Goal: Transaction & Acquisition: Purchase product/service

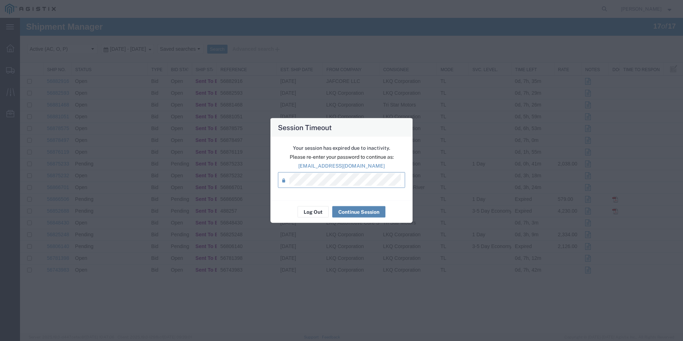
click at [371, 211] on button "Continue Session" at bounding box center [358, 211] width 53 height 11
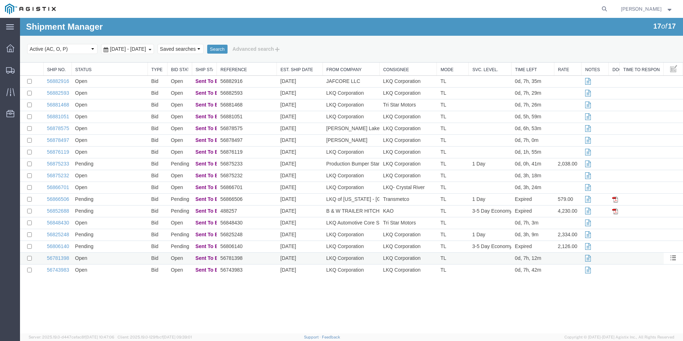
drag, startPoint x: 254, startPoint y: 288, endPoint x: 291, endPoint y: 259, distance: 46.6
click at [254, 288] on div "Shipment Manager 17 of 17 Search Select status Active (AC, O, P) All Approved A…" at bounding box center [351, 175] width 663 height 315
click at [280, 296] on div "Shipment Manager 17 of 17 Search Select status Active (AC, O, P) All Approved A…" at bounding box center [351, 175] width 663 height 315
click at [324, 306] on div "Shipment Manager 17 of 17 Search Select status Active (AC, O, P) All Approved A…" at bounding box center [351, 175] width 663 height 315
drag, startPoint x: 338, startPoint y: 285, endPoint x: 300, endPoint y: 299, distance: 40.4
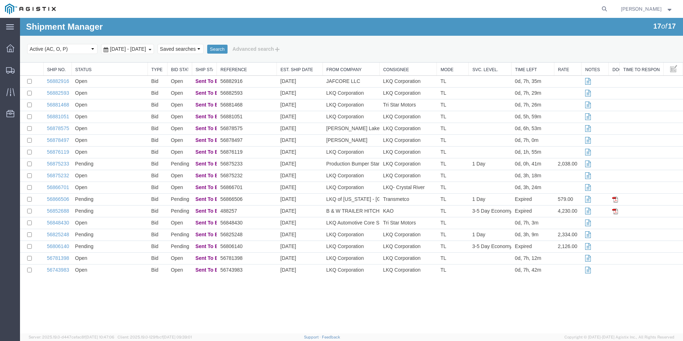
click at [338, 285] on div "Shipment Manager 17 of 17 Search Select status Active (AC, O, P) All Approved A…" at bounding box center [351, 175] width 663 height 315
click at [61, 152] on link "56876119" at bounding box center [58, 152] width 22 height 6
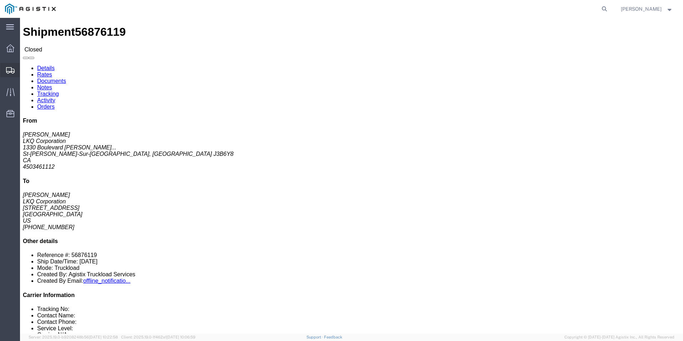
click at [13, 72] on icon at bounding box center [10, 70] width 9 height 6
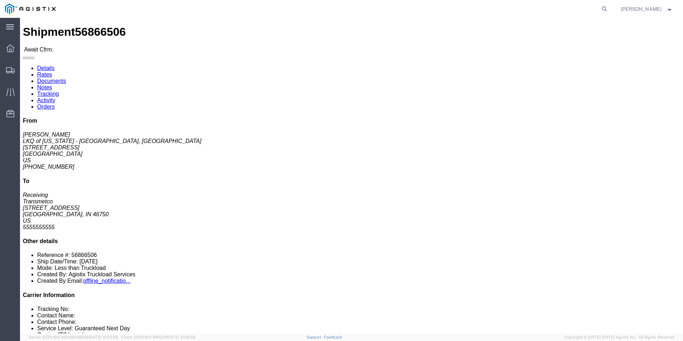
click link "Rates"
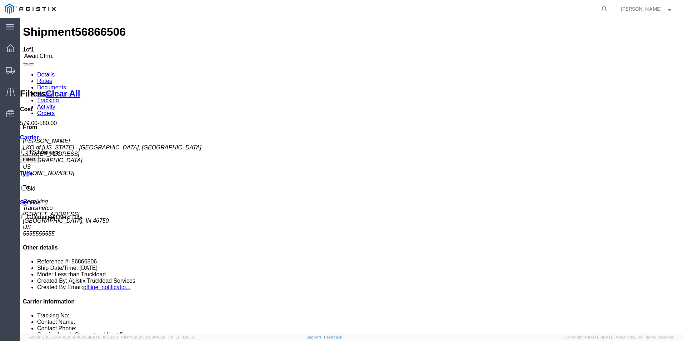
click at [49, 71] on link "Details" at bounding box center [46, 74] width 18 height 6
click link "Rates"
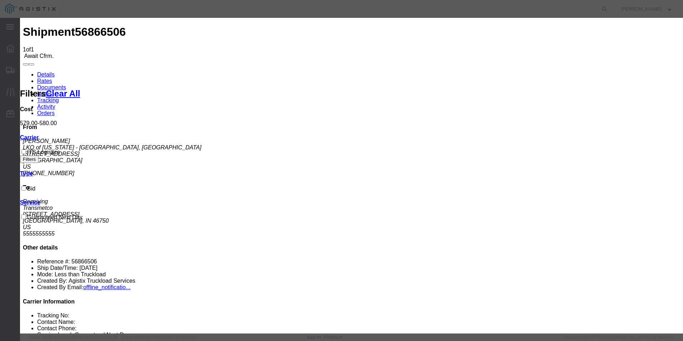
drag, startPoint x: 465, startPoint y: 46, endPoint x: 433, endPoint y: 130, distance: 89.5
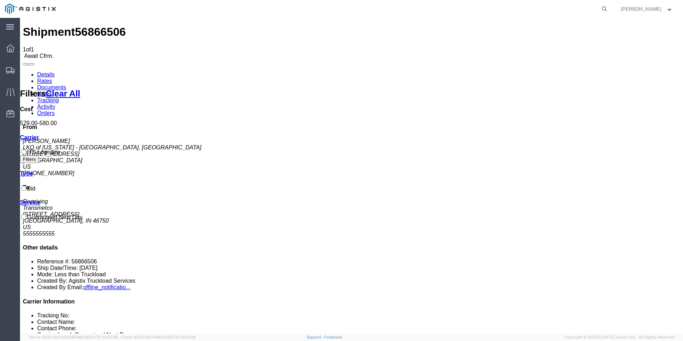
click at [50, 71] on link "Details" at bounding box center [46, 74] width 18 height 6
click link "Confirm"
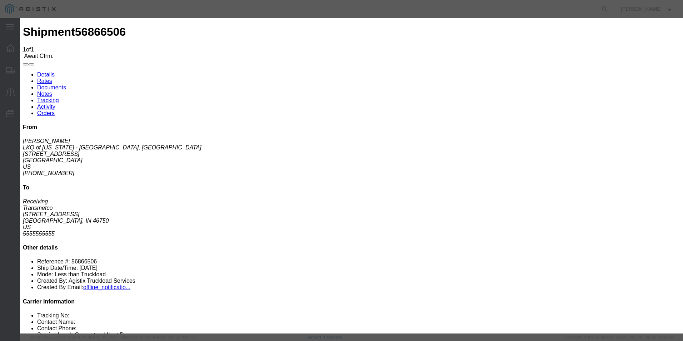
drag, startPoint x: 292, startPoint y: 22, endPoint x: 226, endPoint y: 112, distance: 111.9
click h3 "Confirm"
click input "text"
type input "56866506"
click input "text"
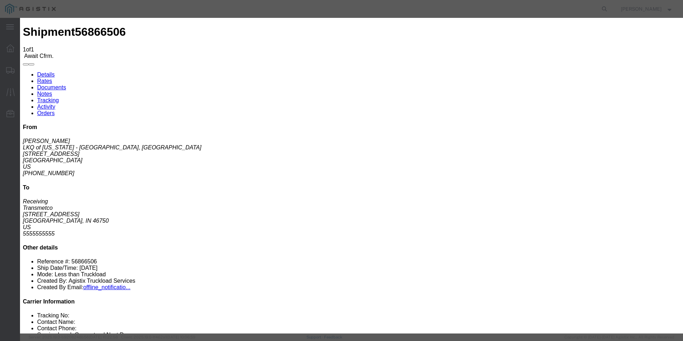
type input "[PERSON_NAME]"
click input "text"
type input "8174179244"
drag, startPoint x: 253, startPoint y: 116, endPoint x: 294, endPoint y: 50, distance: 77.7
click h3 "Confirm"
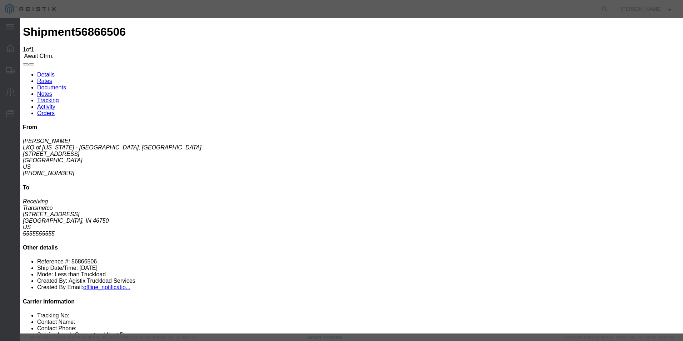
click button "Submit"
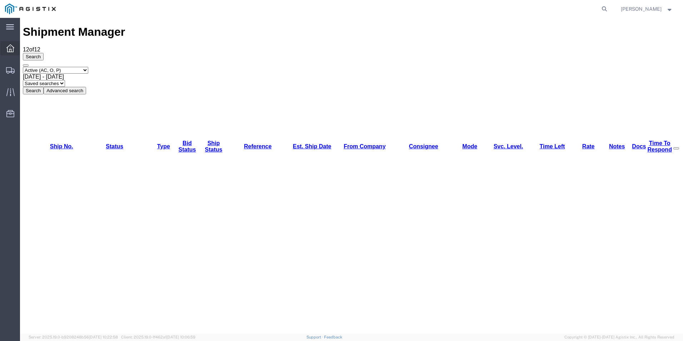
click at [12, 46] on icon at bounding box center [10, 48] width 8 height 8
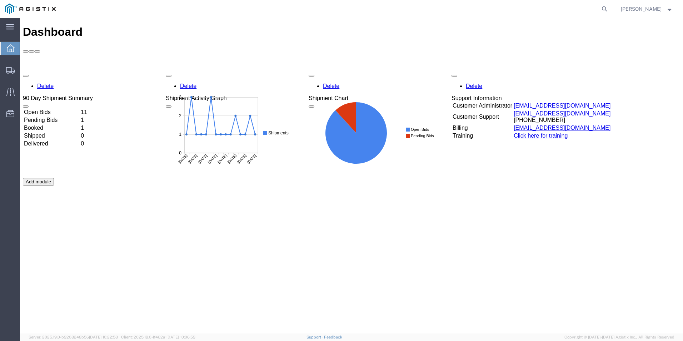
click at [59, 124] on td "Booked" at bounding box center [52, 127] width 56 height 7
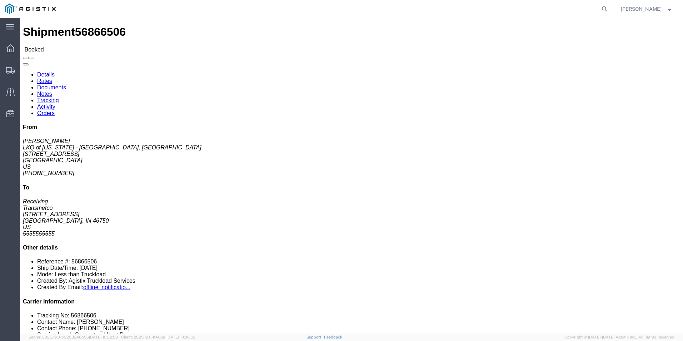
click b "56866506"
copy b "56866506"
click b "T31558"
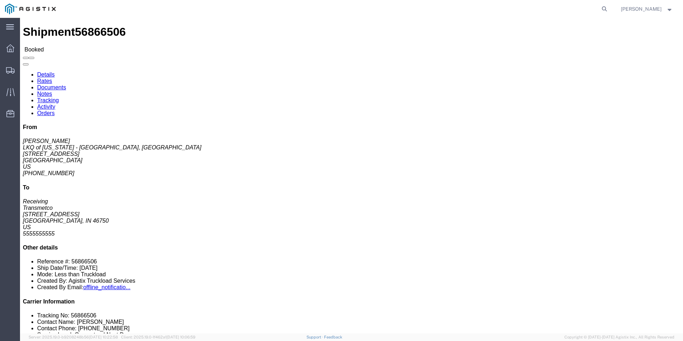
click b "T31558"
copy b "T31558"
click span "Purchase Order: T31558"
click b "T31558"
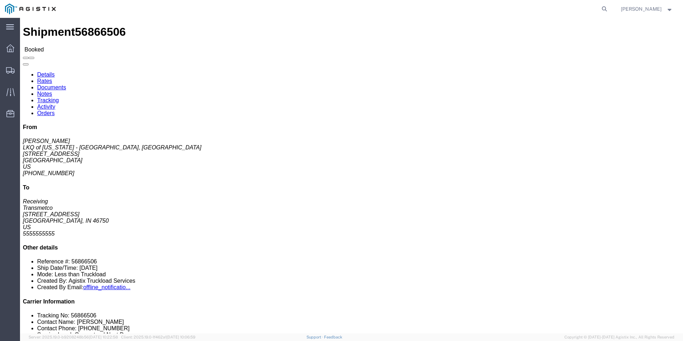
click b "T31558"
copy b "T31558"
drag, startPoint x: 425, startPoint y: 133, endPoint x: 423, endPoint y: 130, distance: 3.8
click div "Shipment Detail Ship From LKQ of [US_STATE] - [GEOGRAPHIC_DATA], [GEOGRAPHIC_DA…"
drag, startPoint x: 8, startPoint y: 84, endPoint x: 72, endPoint y: 94, distance: 65.4
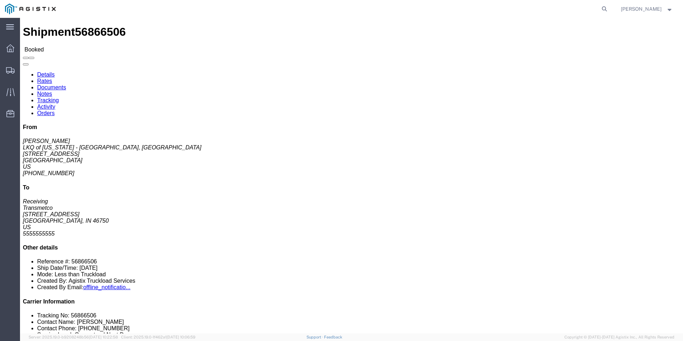
click address "LKQ of [US_STATE] - [GEOGRAPHIC_DATA], [GEOGRAPHIC_DATA] ([PERSON_NAME]) 1330 […"
copy address "[STREET_ADDRESS][PERSON_NAME]"
click div "Shipment Detail Ship From LKQ of [US_STATE] - [GEOGRAPHIC_DATA], [GEOGRAPHIC_DA…"
drag, startPoint x: 137, startPoint y: 84, endPoint x: 183, endPoint y: 94, distance: 47.6
click address "Transmetco (Receiving) [STREET_ADDRESS] 5555555555"
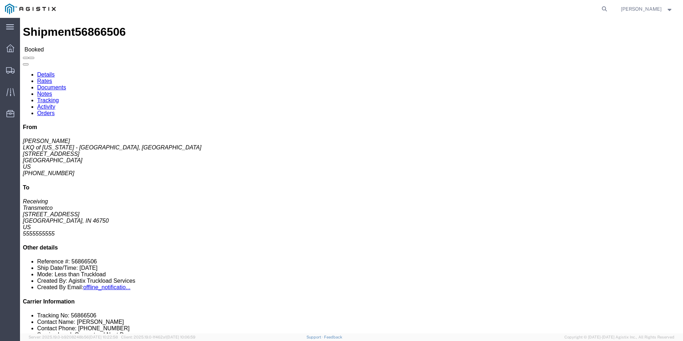
copy address "[STREET_ADDRESS][PERSON_NAME]"
click div "1 Pallet(s) Standard (Not Stackable) Total weight: 42000.00 LBS Carton count: 0…"
click at [10, 71] on icon at bounding box center [10, 70] width 9 height 6
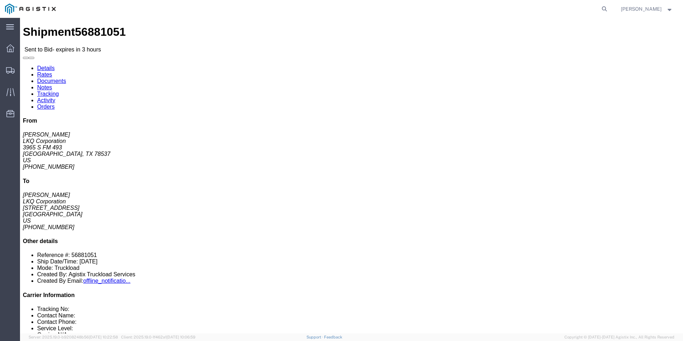
click div "Ship To LKQ Corporation ([PERSON_NAME]) 1760 [STREET_ADDRESS] [PHONE_NUMBER]"
click link "Enter / Modify Bid"
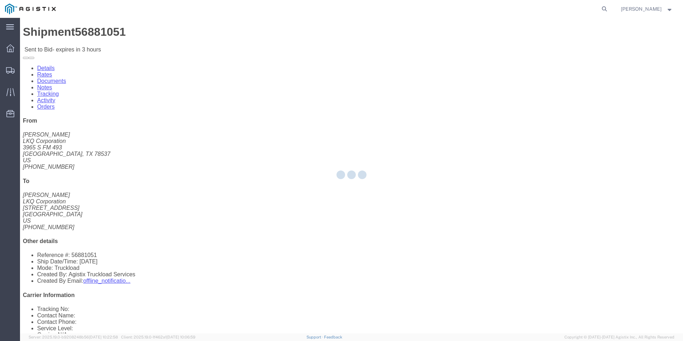
select select "18393"
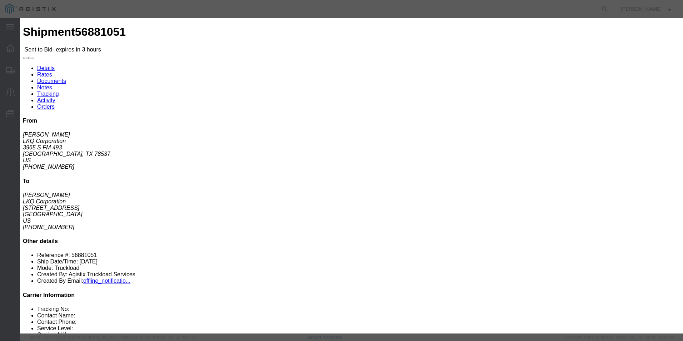
click select "Select Guaranteed Next Day Rail TL Standard 3 - 5 Day"
click button "button"
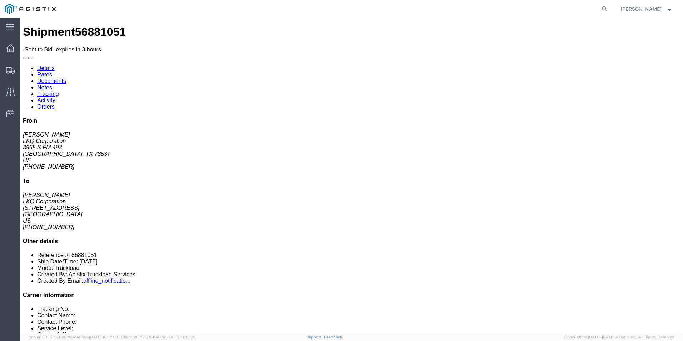
click link "Enter / Modify Bid"
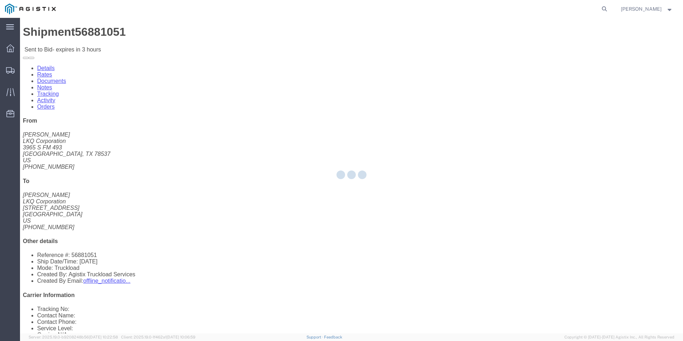
select select "18393"
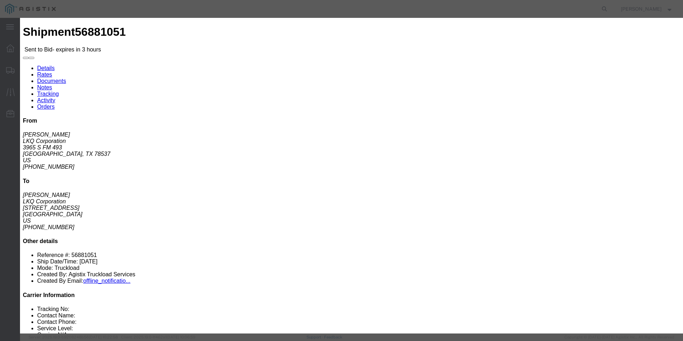
click select "Select Guaranteed Next Day Rail TL Standard 3 - 5 Day"
select select "38971"
click select "Select Guaranteed Next Day Rail TL Standard 3 - 5 Day"
click input "text"
type input "ITS BID"
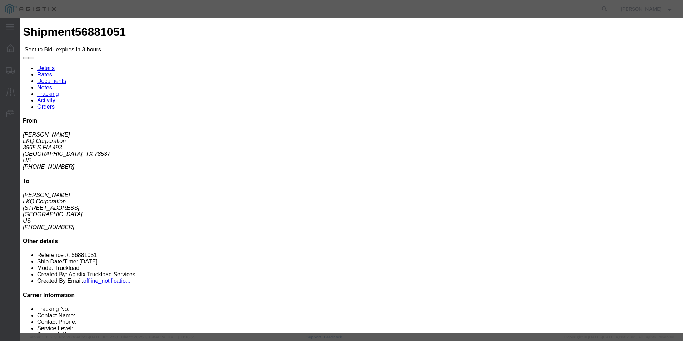
click select "Select Air Less than Truckload Multi-Leg Ocean Freight Rail Small Parcel Truckl…"
select select "TL"
click select "Select Air Less than Truckload Multi-Leg Ocean Freight Rail Small Parcel Truckl…"
click input "number"
type input "1159"
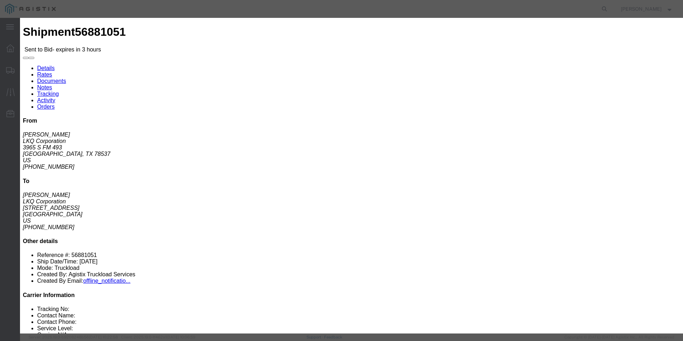
click button "Submit"
